Goal: Information Seeking & Learning: Learn about a topic

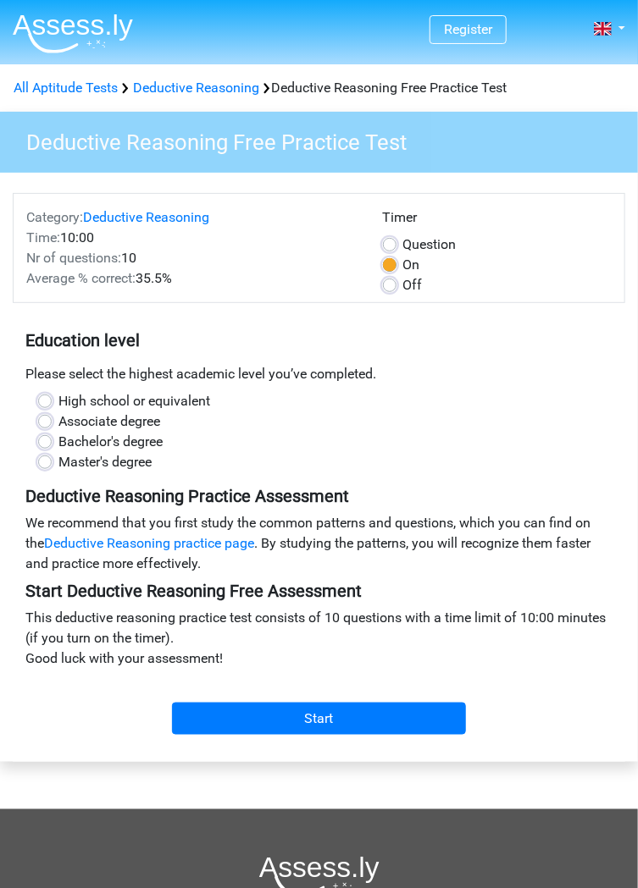
click at [213, 547] on link "Deductive Reasoning practice page" at bounding box center [149, 543] width 210 height 16
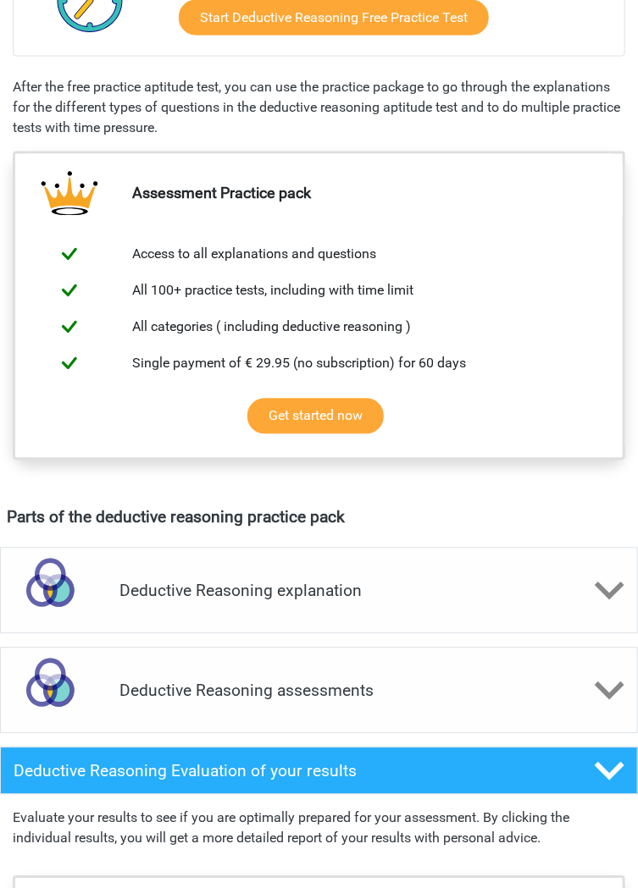
scroll to position [611, 0]
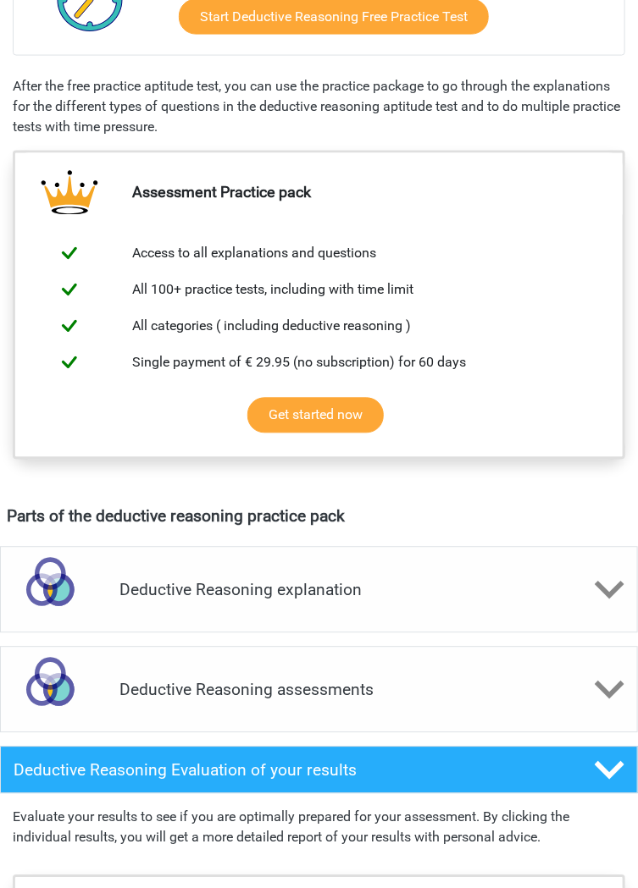
click at [605, 588] on polygon at bounding box center [609, 590] width 30 height 19
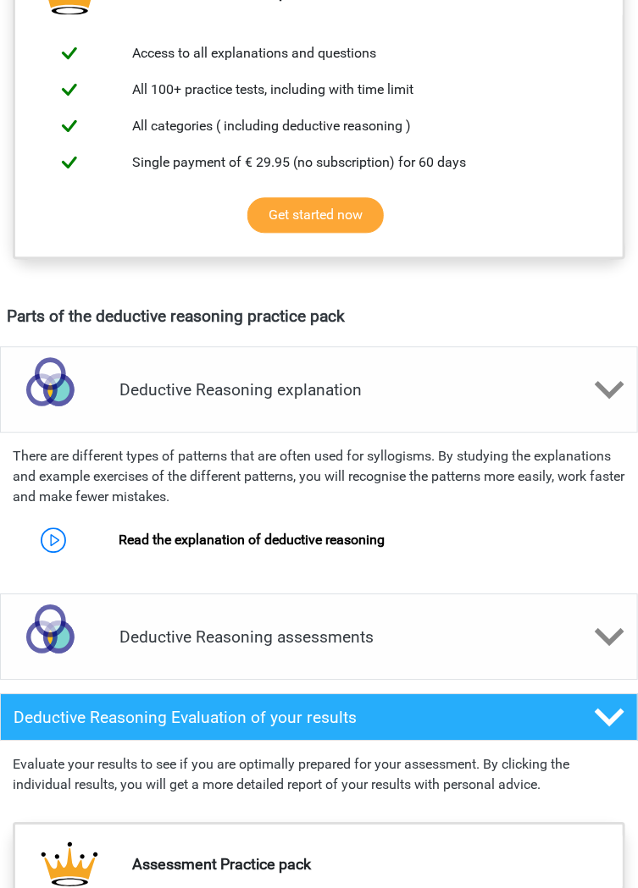
scroll to position [813, 0]
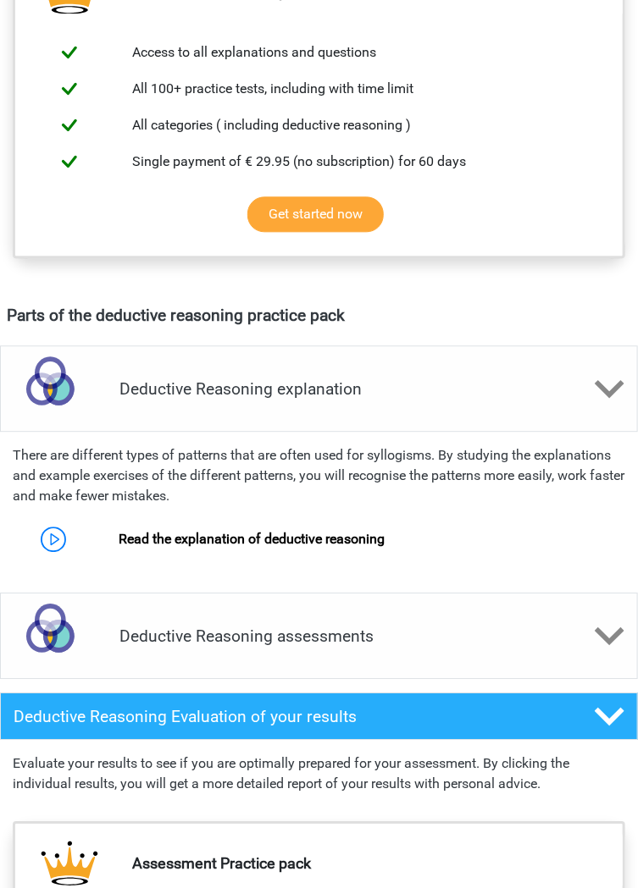
click at [614, 639] on icon at bounding box center [609, 637] width 30 height 30
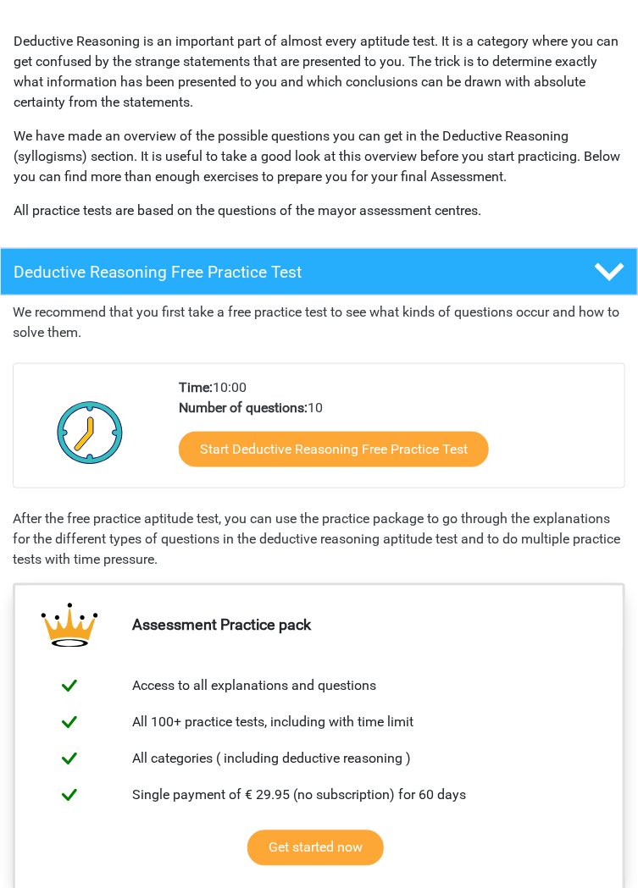
scroll to position [0, 0]
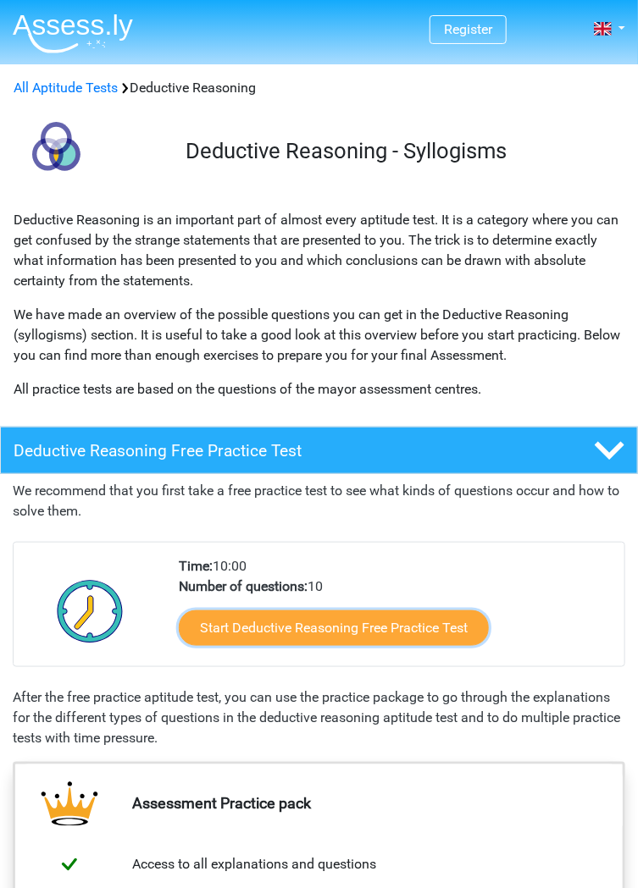
click at [459, 625] on link "Start Deductive Reasoning Free Practice Test" at bounding box center [334, 629] width 310 height 36
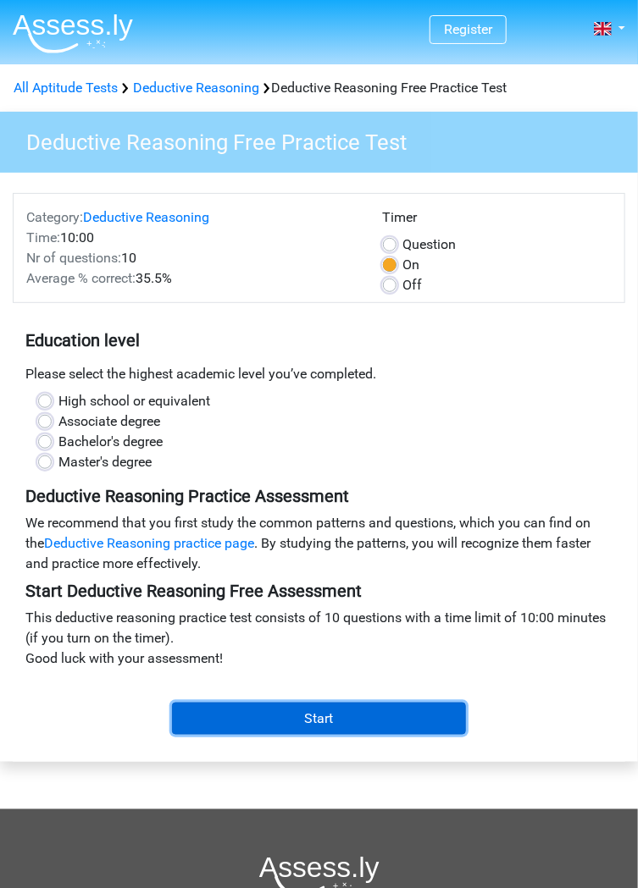
click at [432, 712] on input "Start" at bounding box center [319, 719] width 294 height 32
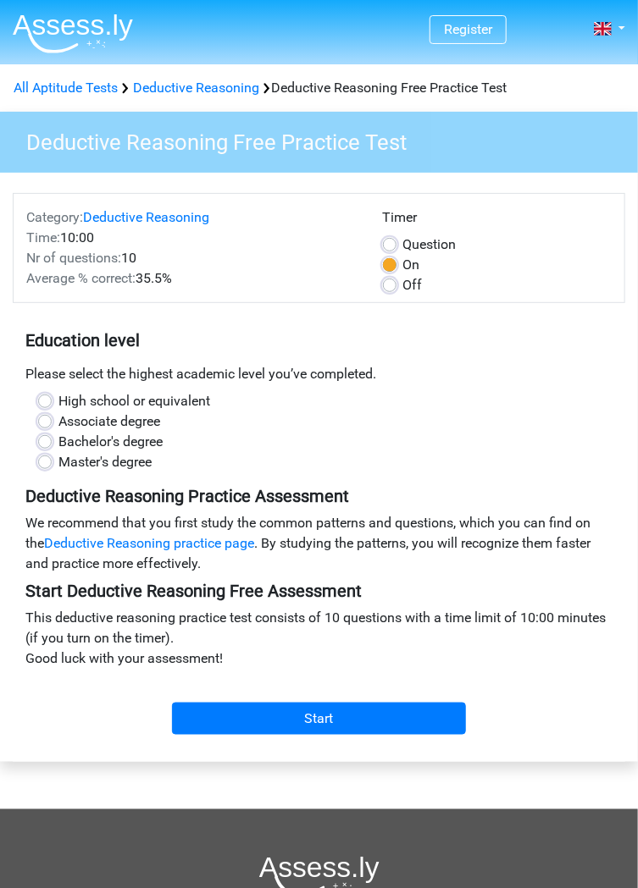
click at [113, 470] on label "Master's degree" at bounding box center [104, 462] width 93 height 20
click at [52, 469] on input "Master's degree" at bounding box center [45, 460] width 14 height 17
radio input "true"
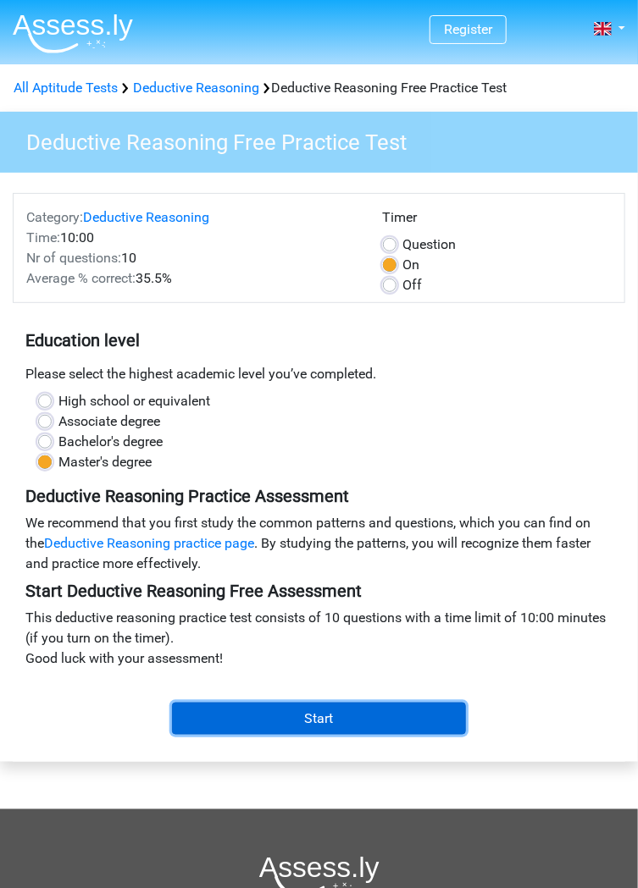
click at [400, 703] on input "Start" at bounding box center [319, 719] width 294 height 32
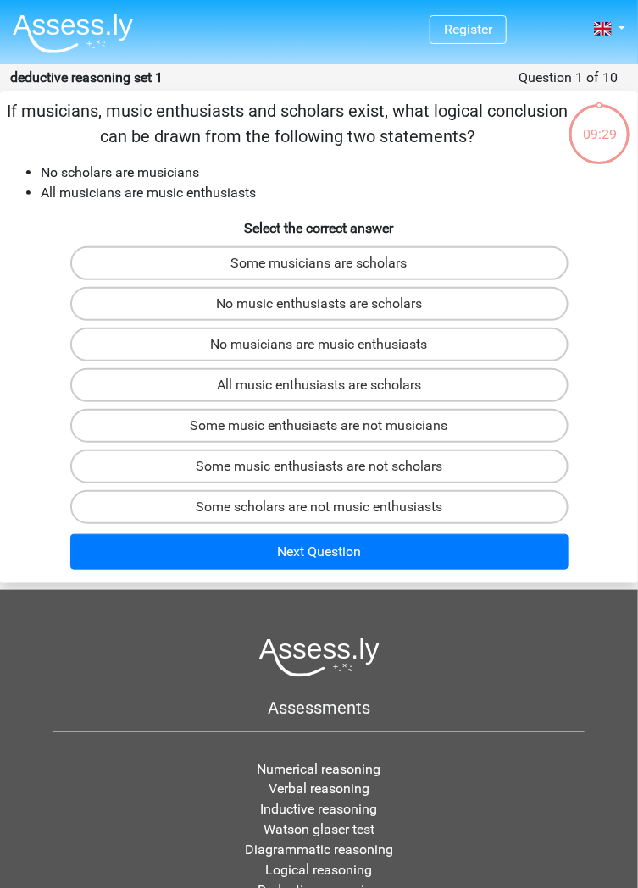
click at [335, 506] on label "Some scholars are not music enthusiasts" at bounding box center [319, 507] width 498 height 34
click at [330, 507] on input "Some scholars are not music enthusiasts" at bounding box center [324, 512] width 11 height 11
radio input "true"
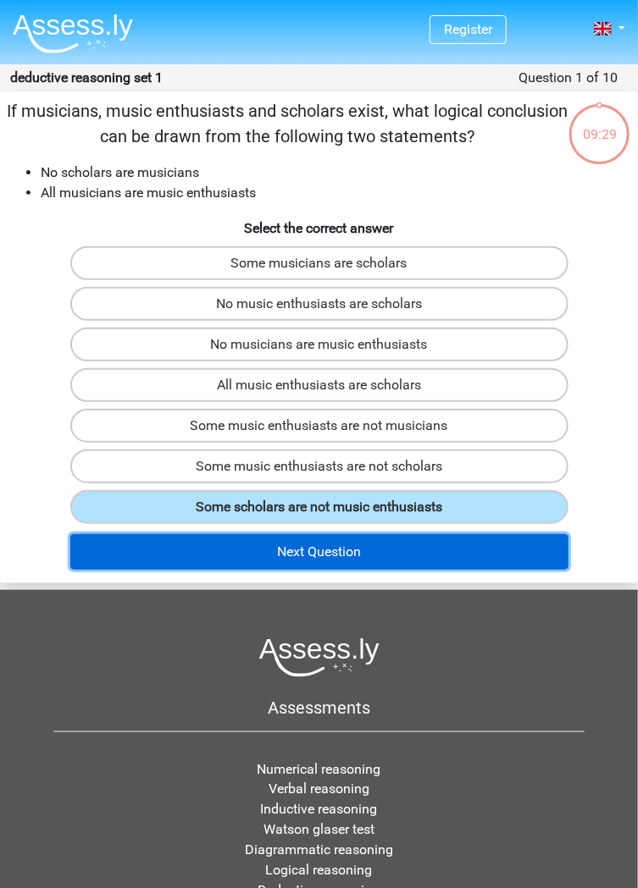
click at [355, 555] on button "Next Question" at bounding box center [319, 552] width 498 height 36
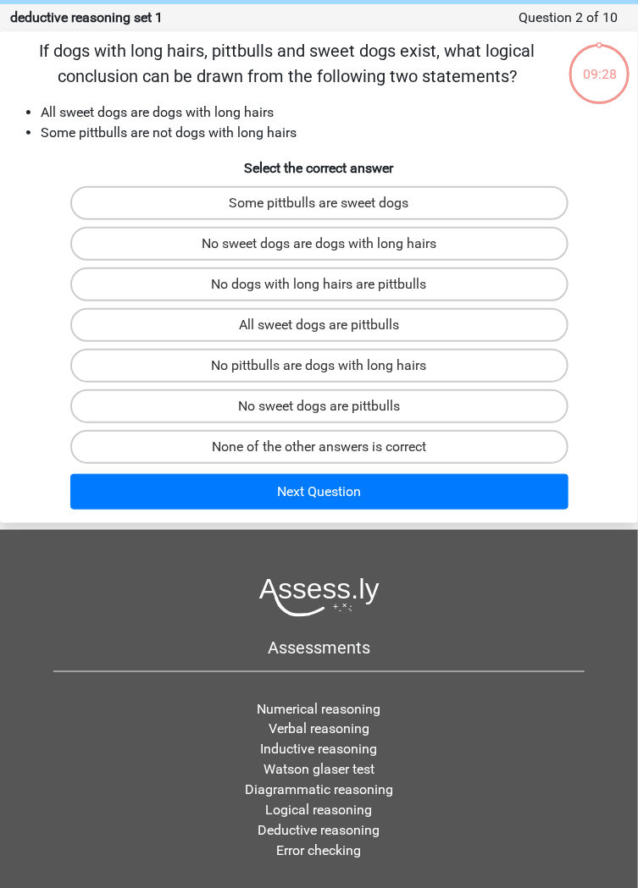
scroll to position [68, 0]
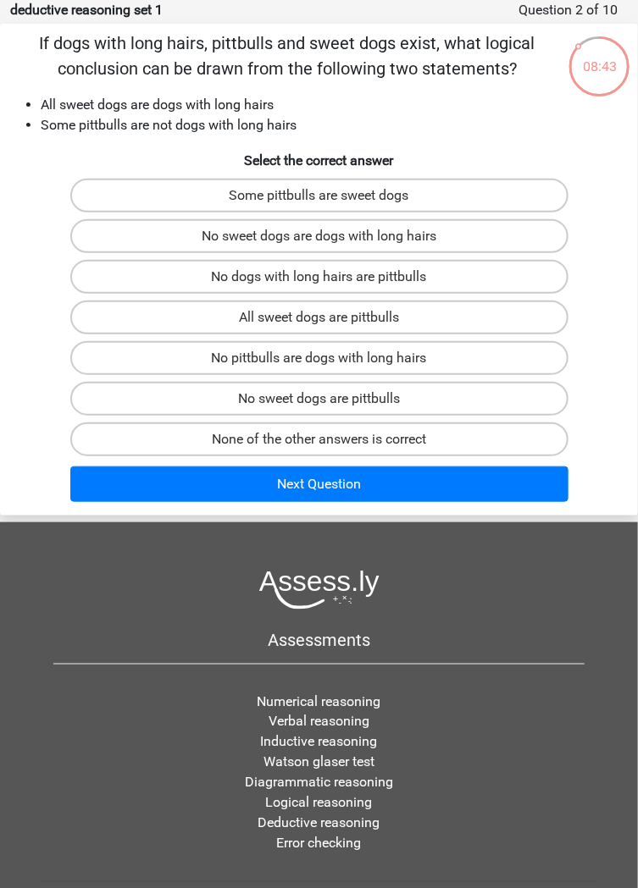
click at [452, 200] on label "Some pittbulls are sweet dogs" at bounding box center [319, 196] width 498 height 34
click at [330, 200] on input "Some pittbulls are sweet dogs" at bounding box center [324, 201] width 11 height 11
radio input "true"
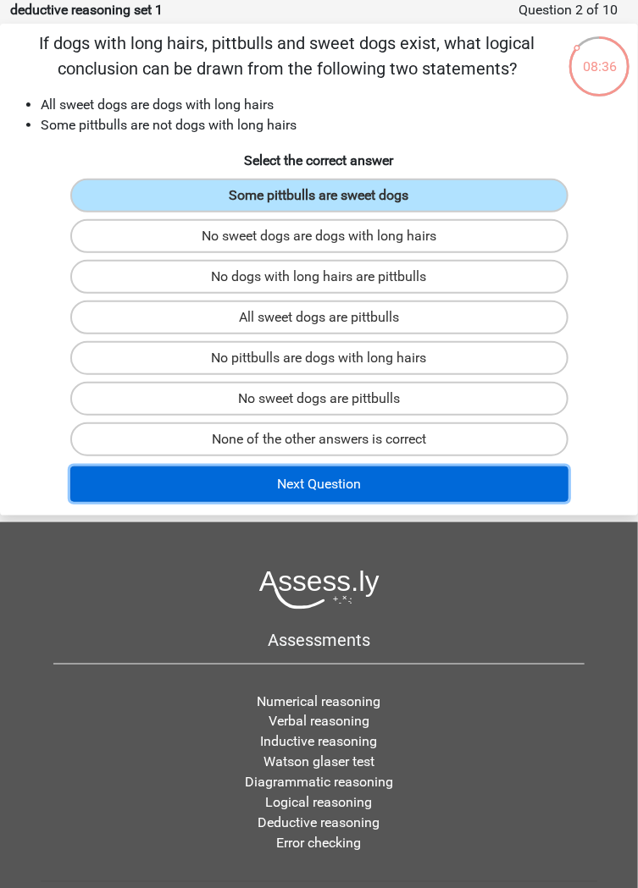
click at [393, 493] on button "Next Question" at bounding box center [319, 485] width 498 height 36
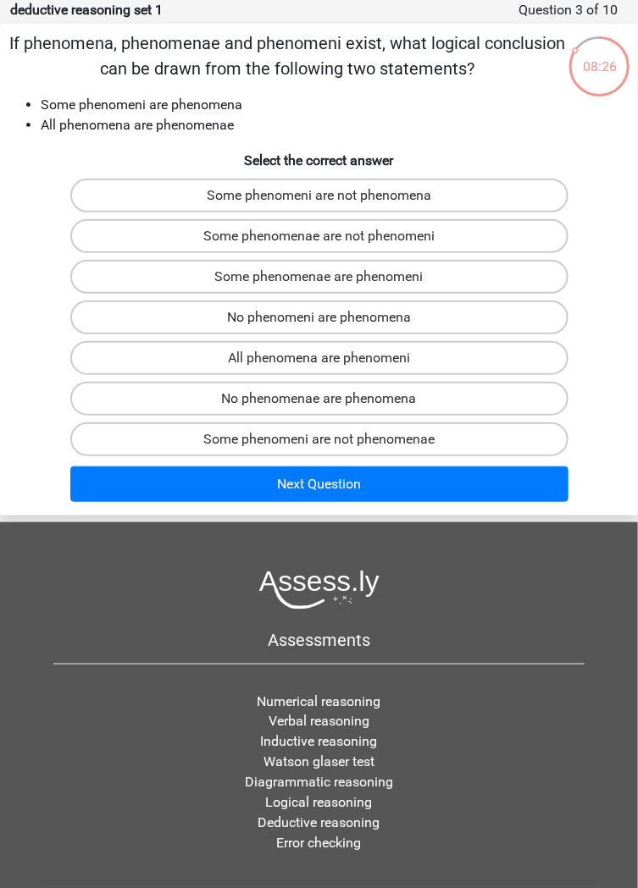
click at [451, 196] on label "Some phenomeni are not phenomena" at bounding box center [319, 196] width 498 height 34
click at [330, 196] on input "Some phenomeni are not phenomena" at bounding box center [324, 201] width 11 height 11
radio input "true"
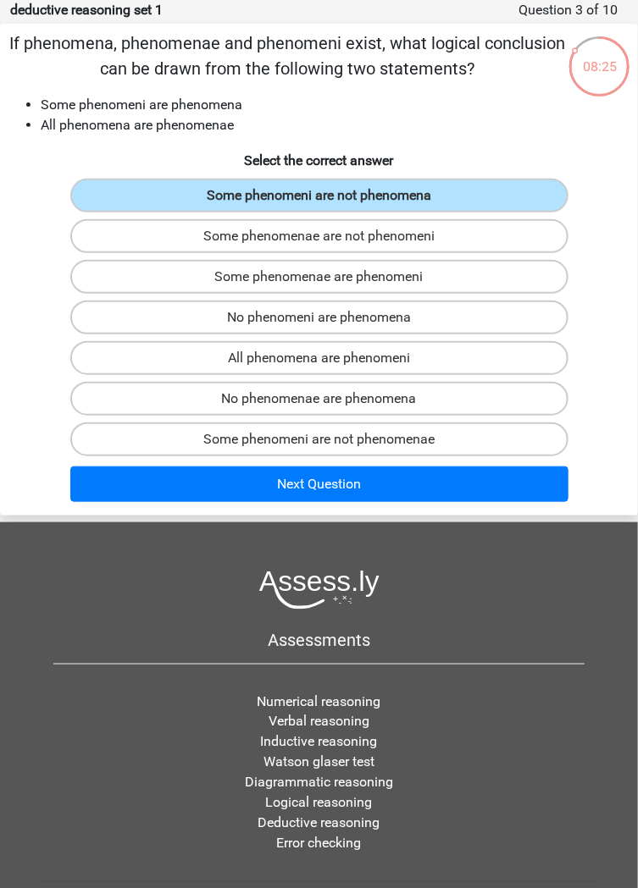
click at [452, 244] on label "Some phenomenae are not phenomeni" at bounding box center [319, 236] width 498 height 34
click at [330, 244] on input "Some phenomenae are not phenomeni" at bounding box center [324, 241] width 11 height 11
radio input "true"
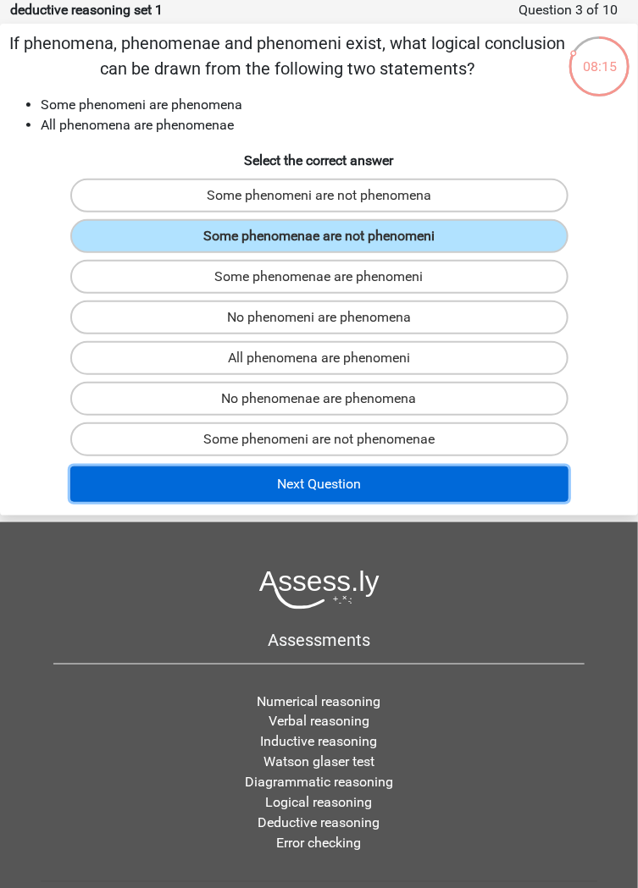
click at [373, 484] on button "Next Question" at bounding box center [319, 485] width 498 height 36
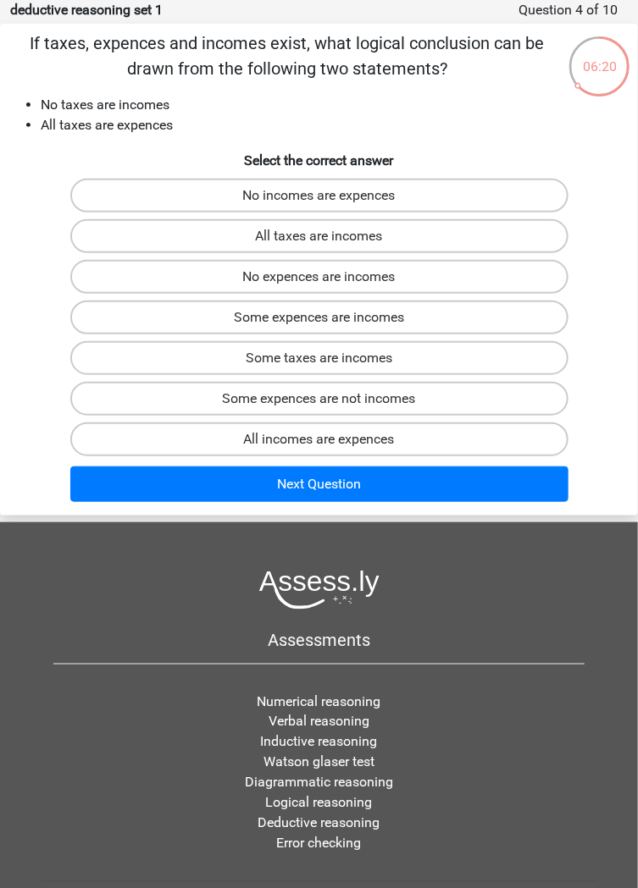
click at [415, 322] on label "Some expences are incomes" at bounding box center [319, 318] width 498 height 34
click at [330, 322] on input "Some expences are incomes" at bounding box center [324, 323] width 11 height 11
radio input "true"
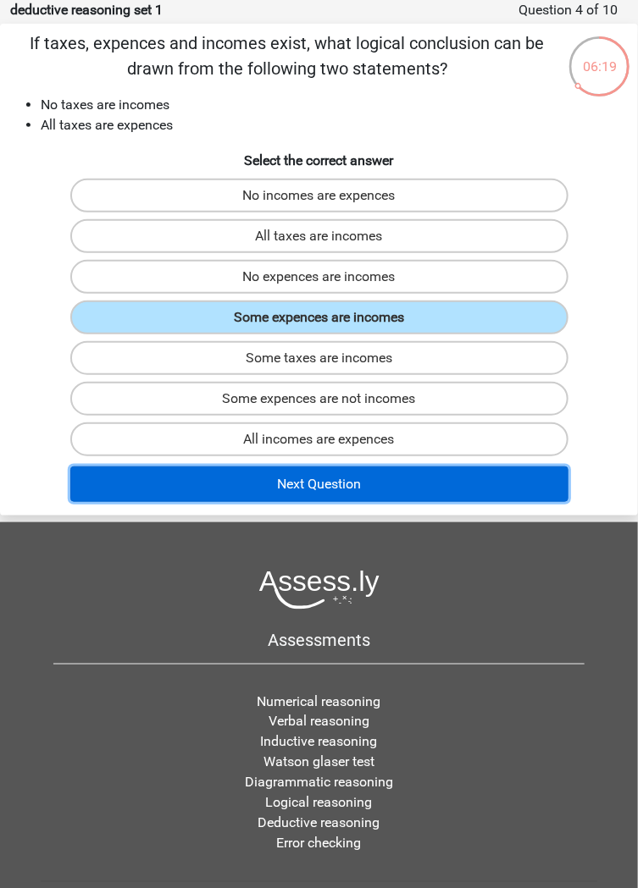
click at [420, 496] on button "Next Question" at bounding box center [319, 485] width 498 height 36
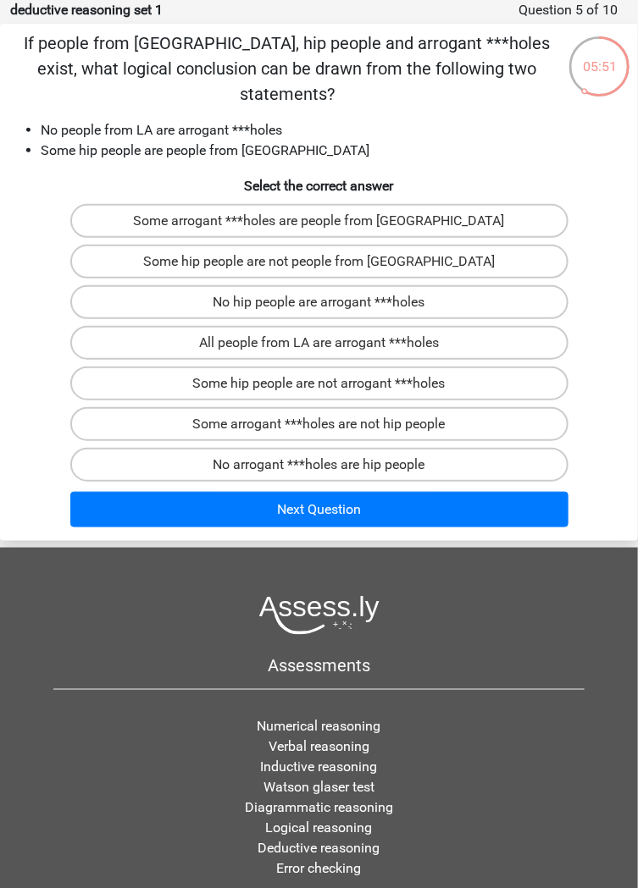
click at [479, 204] on label "Some arrogant ***holes are people from [GEOGRAPHIC_DATA]" at bounding box center [319, 221] width 498 height 34
click at [330, 221] on input "Some arrogant ***holes are people from [GEOGRAPHIC_DATA]" at bounding box center [324, 226] width 11 height 11
radio input "true"
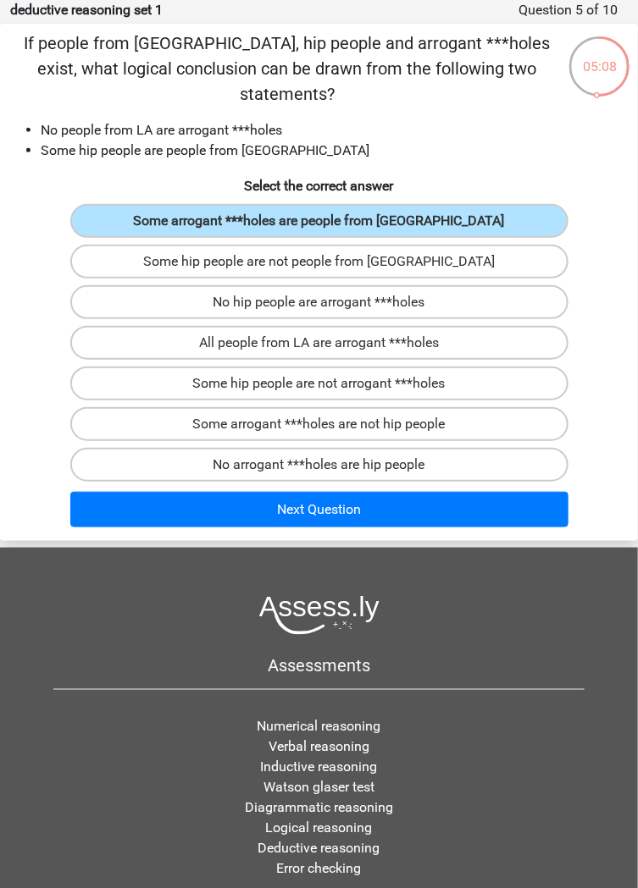
click at [445, 367] on label "Some hip people are not arrogant ***holes" at bounding box center [319, 384] width 498 height 34
click at [330, 384] on input "Some hip people are not arrogant ***holes" at bounding box center [324, 389] width 11 height 11
radio input "true"
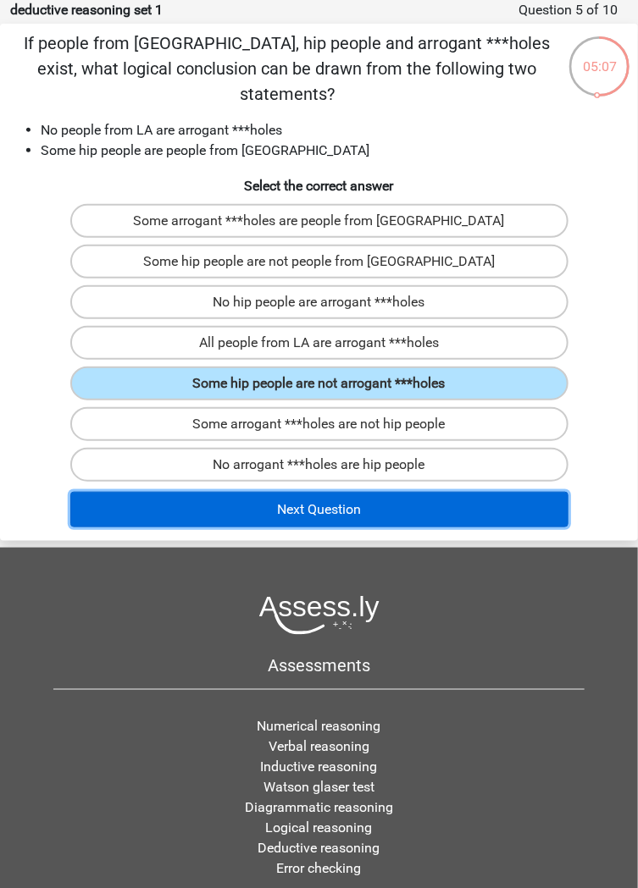
click at [431, 492] on button "Next Question" at bounding box center [319, 510] width 498 height 36
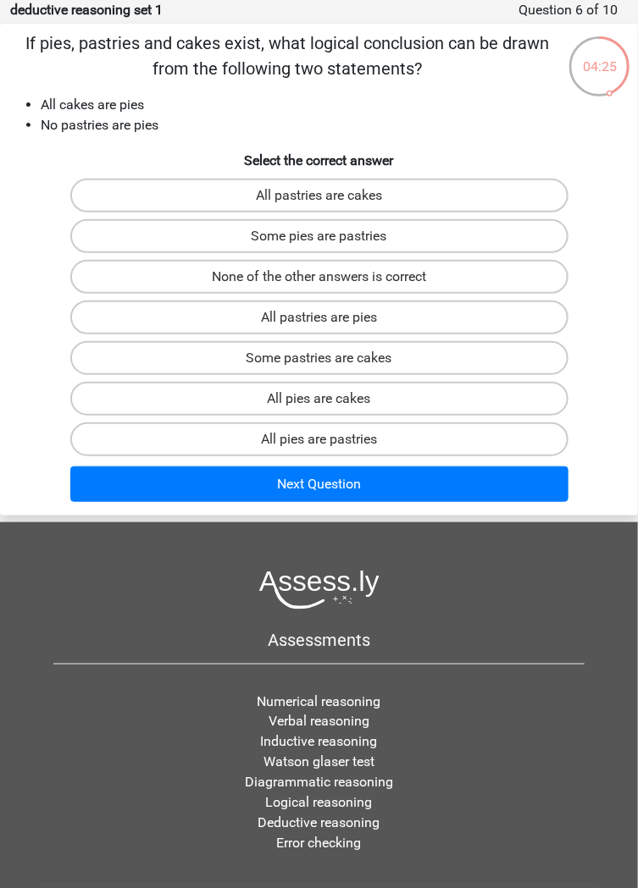
click at [334, 353] on label "Some pastries are cakes" at bounding box center [319, 358] width 498 height 34
click at [330, 358] on input "Some pastries are cakes" at bounding box center [324, 363] width 11 height 11
radio input "true"
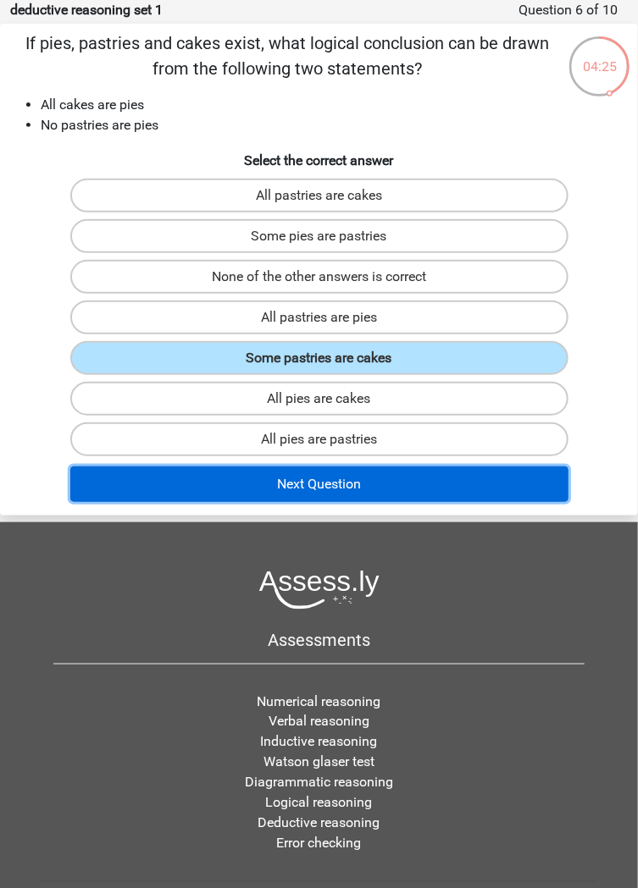
click at [322, 488] on button "Next Question" at bounding box center [319, 485] width 498 height 36
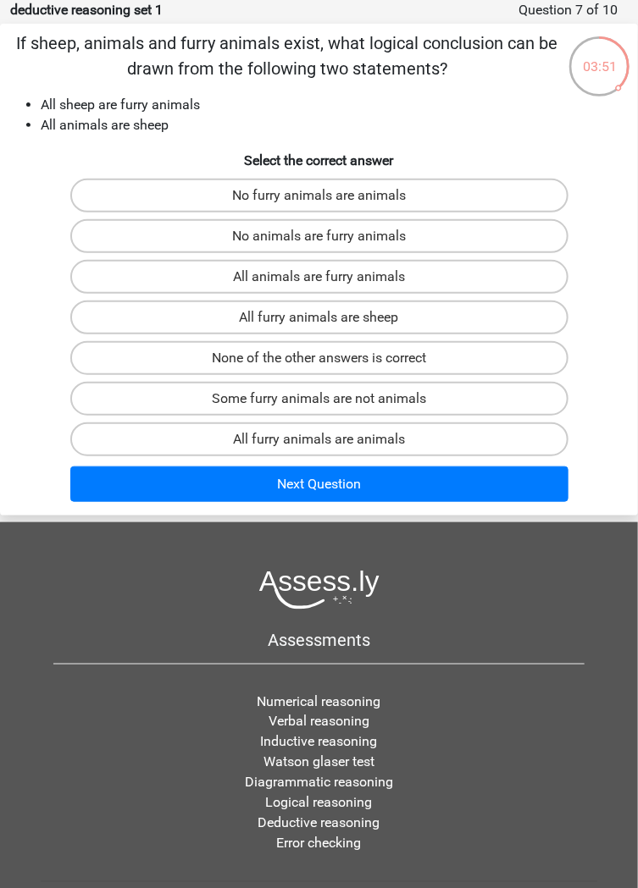
click at [441, 314] on label "All furry animals are sheep" at bounding box center [319, 318] width 498 height 34
click at [330, 318] on input "All furry animals are sheep" at bounding box center [324, 323] width 11 height 11
radio input "true"
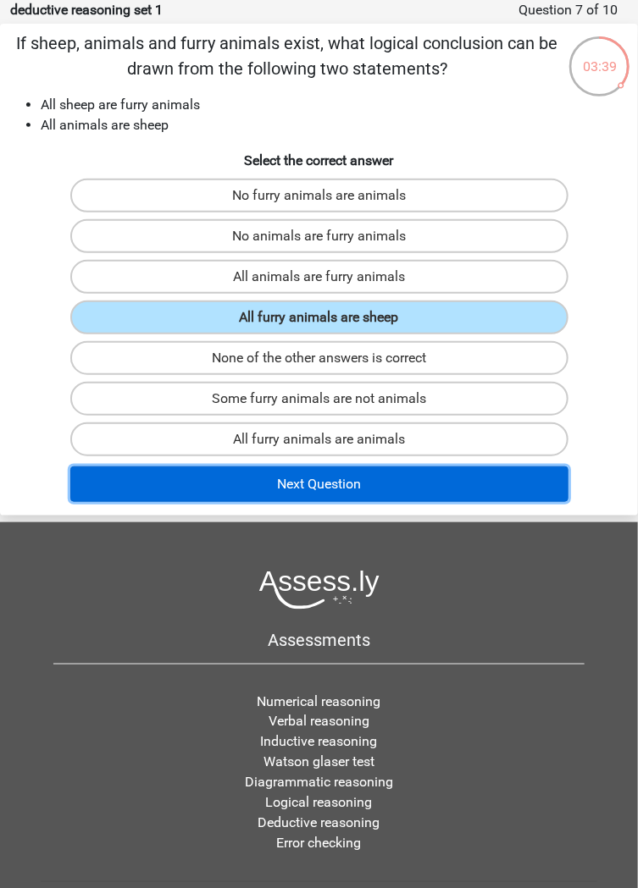
click at [388, 491] on button "Next Question" at bounding box center [319, 485] width 498 height 36
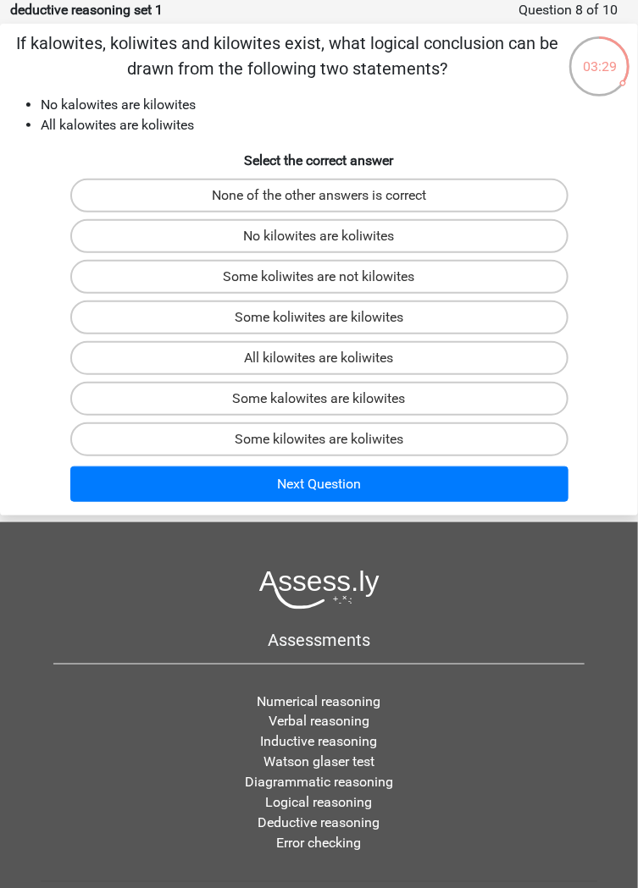
click at [413, 363] on label "All kilowites are koliwites" at bounding box center [319, 358] width 498 height 34
click at [330, 363] on input "All kilowites are koliwites" at bounding box center [324, 363] width 11 height 11
radio input "true"
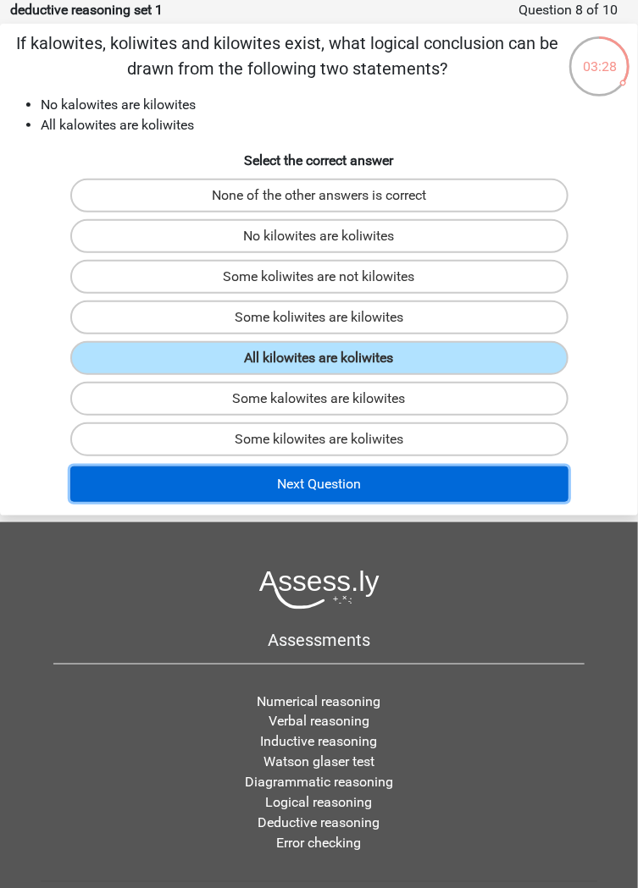
click at [388, 474] on button "Next Question" at bounding box center [319, 485] width 498 height 36
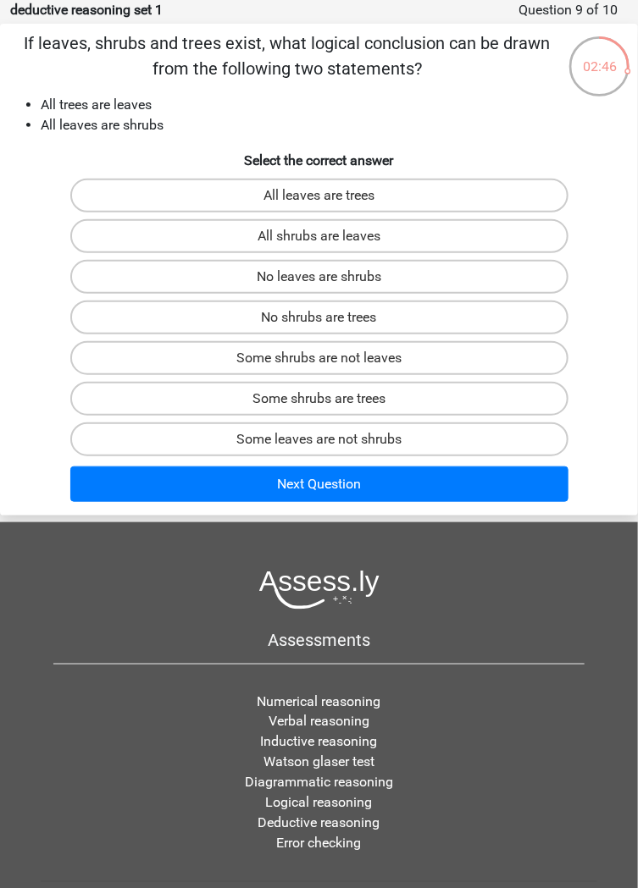
click at [398, 237] on label "All shrubs are leaves" at bounding box center [319, 236] width 498 height 34
click at [330, 237] on input "All shrubs are leaves" at bounding box center [324, 241] width 11 height 11
radio input "true"
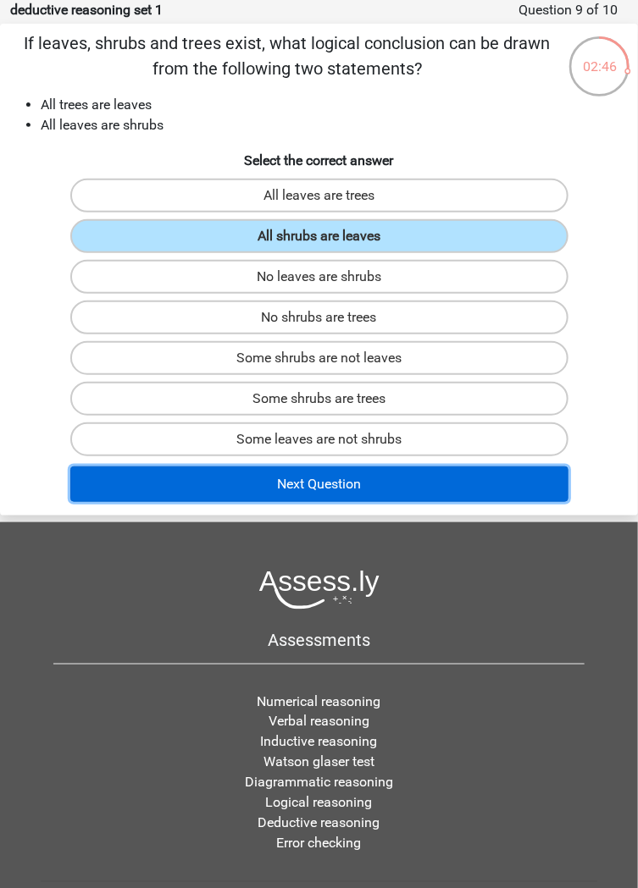
click at [427, 491] on button "Next Question" at bounding box center [319, 485] width 498 height 36
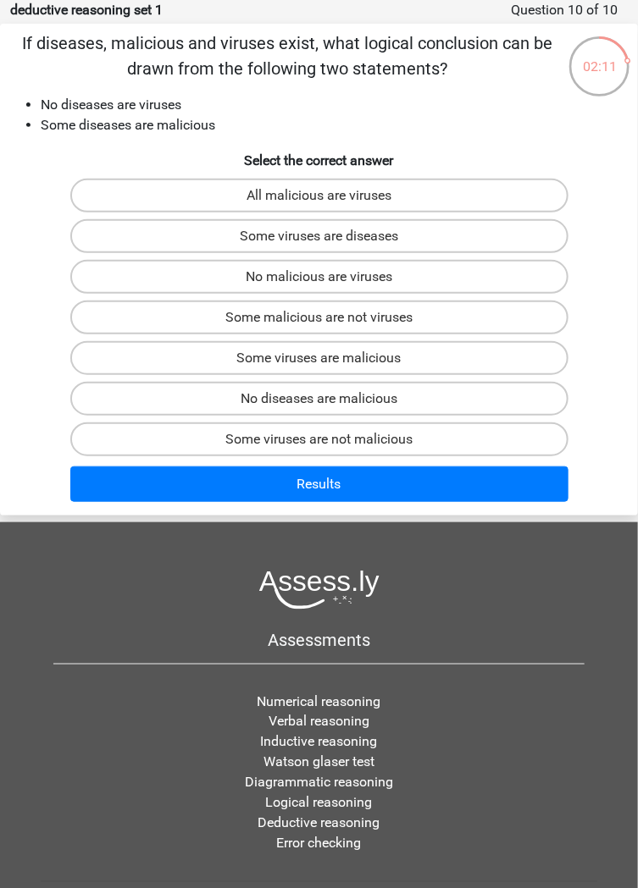
click at [424, 277] on label "No malicious are viruses" at bounding box center [319, 277] width 498 height 34
click at [330, 277] on input "No malicious are viruses" at bounding box center [324, 282] width 11 height 11
radio input "true"
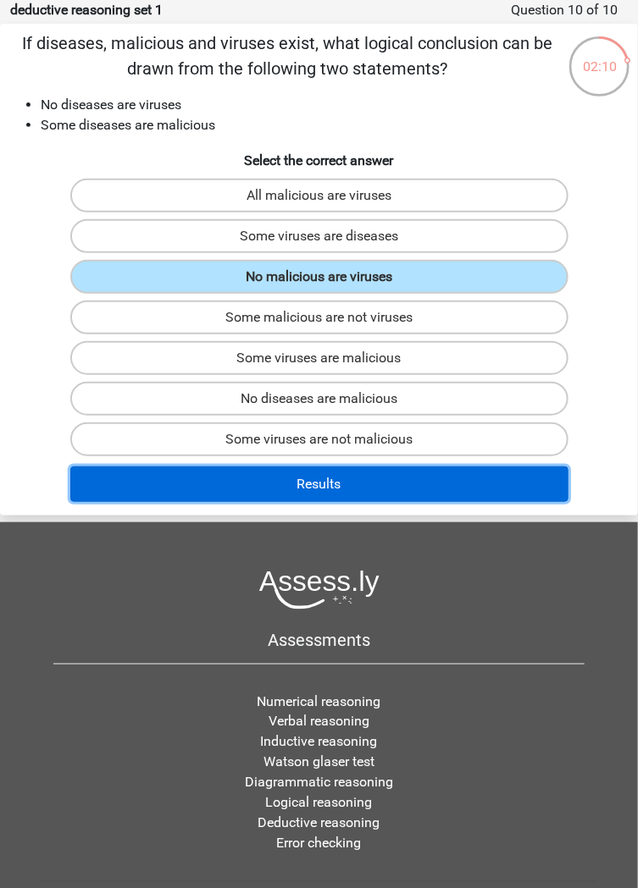
click at [406, 480] on button "Results" at bounding box center [319, 485] width 498 height 36
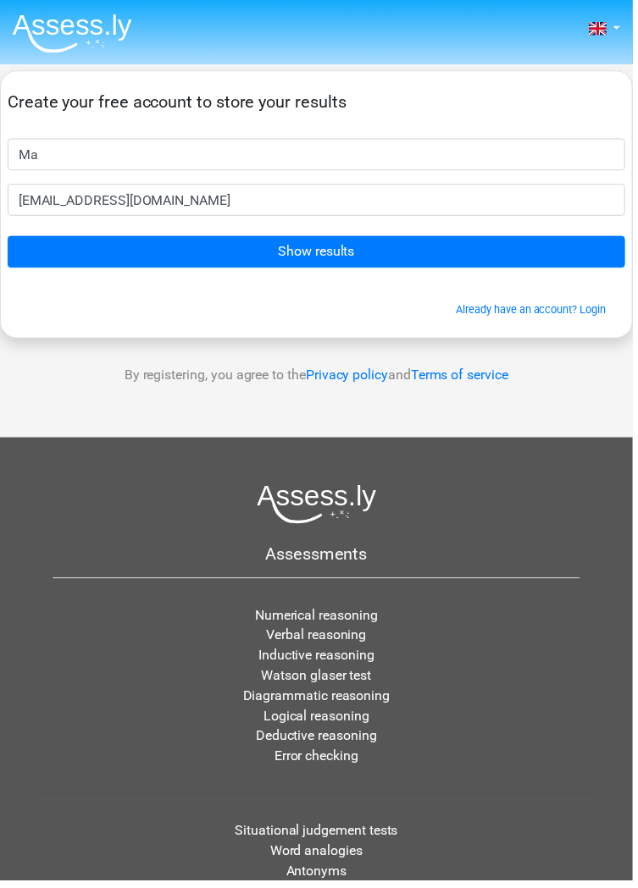
type input "M"
type input "[PERSON_NAME]"
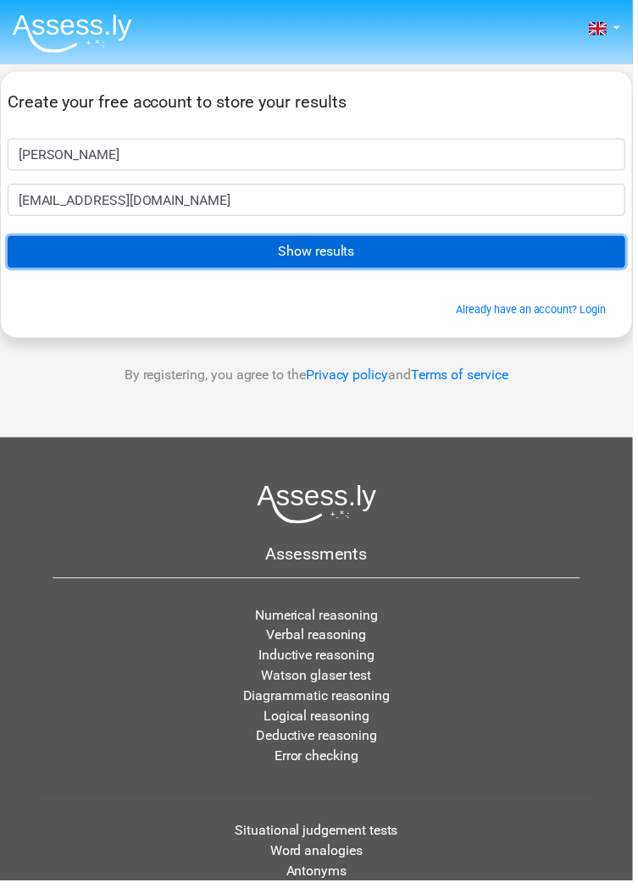
click at [489, 251] on input "Show results" at bounding box center [319, 254] width 622 height 32
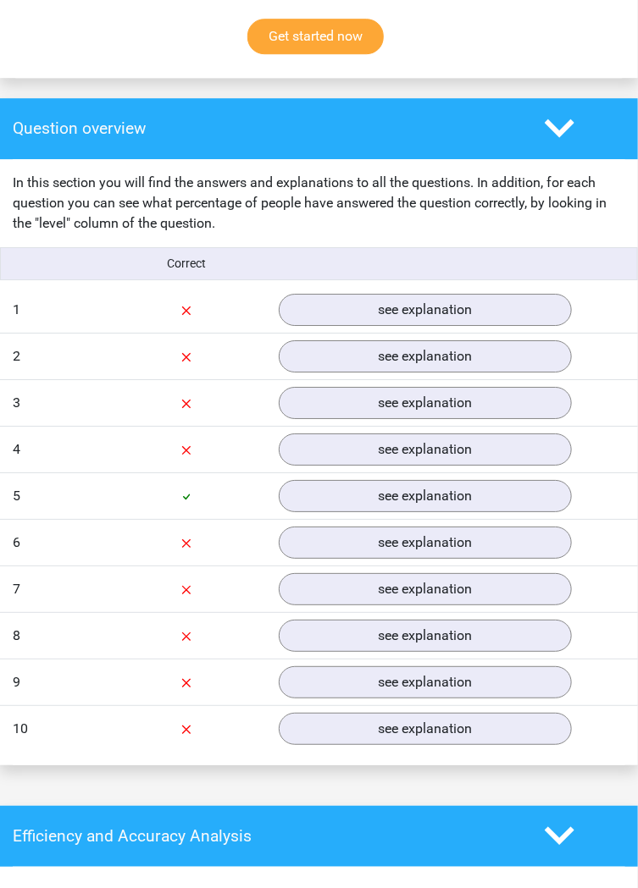
scroll to position [1198, 0]
click at [482, 315] on link "see explanation" at bounding box center [426, 310] width 294 height 32
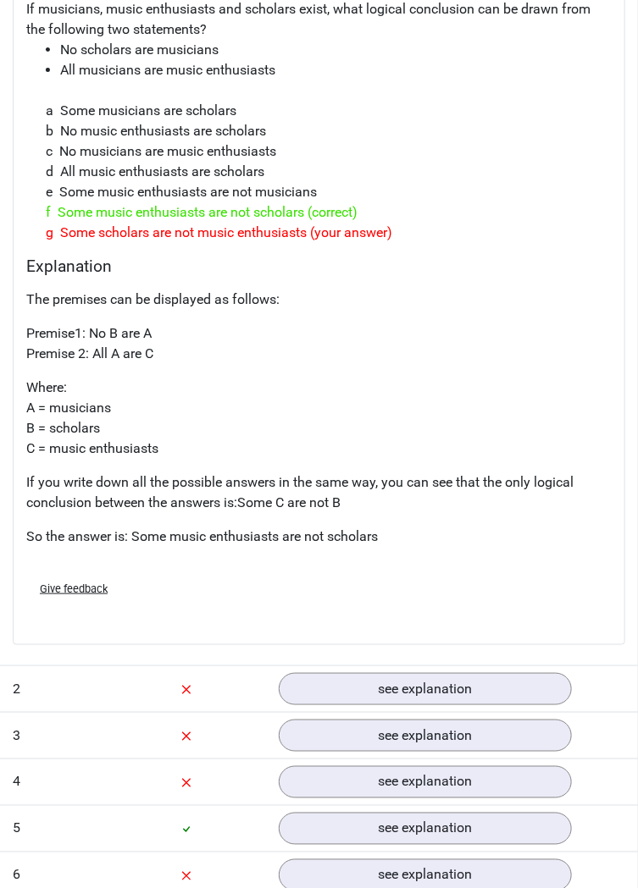
scroll to position [1561, 0]
